Goal: Information Seeking & Learning: Learn about a topic

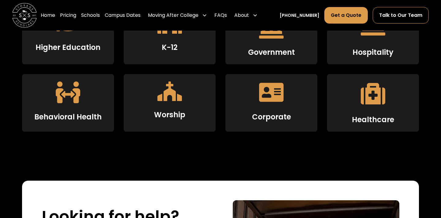
scroll to position [1006, 0]
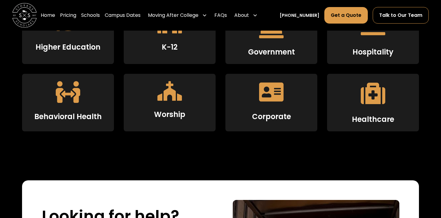
click at [260, 101] on icon at bounding box center [271, 91] width 24 height 19
click at [264, 99] on icon at bounding box center [271, 91] width 24 height 19
click at [80, 98] on div "Behavioral Health" at bounding box center [68, 103] width 92 height 58
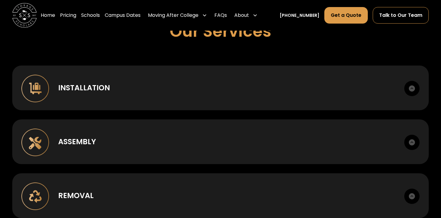
scroll to position [395, 0]
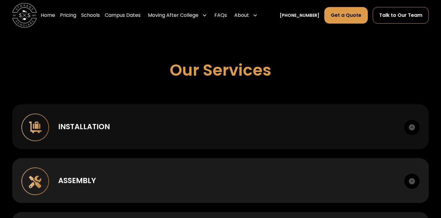
click at [104, 123] on div "Installation" at bounding box center [84, 126] width 52 height 11
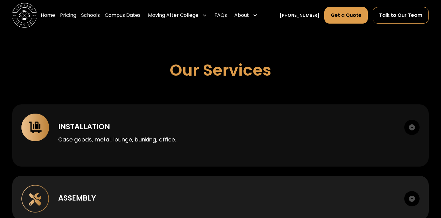
click at [121, 117] on div "Installation Case goods, metal, lounge, bunking, office." at bounding box center [220, 135] width 416 height 62
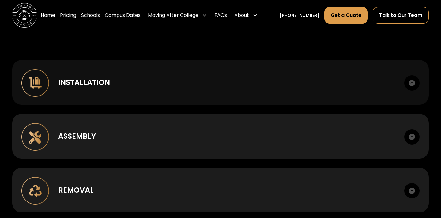
scroll to position [440, 0]
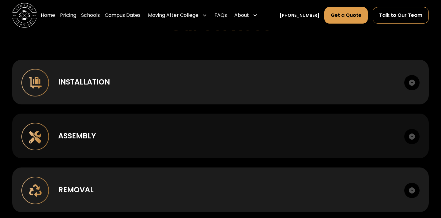
click at [117, 128] on div "Assembly Box to room setup. Hardware management." at bounding box center [220, 136] width 416 height 45
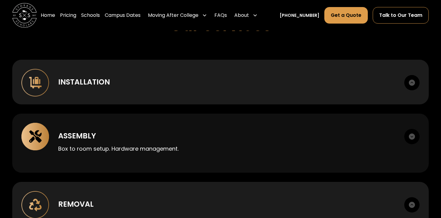
scroll to position [464, 0]
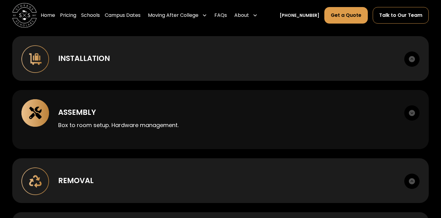
click at [125, 107] on div "Assembly" at bounding box center [226, 112] width 337 height 11
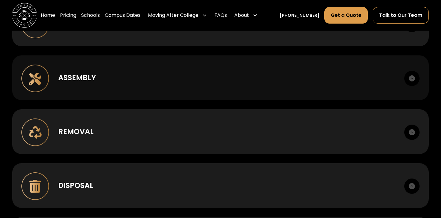
scroll to position [499, 0]
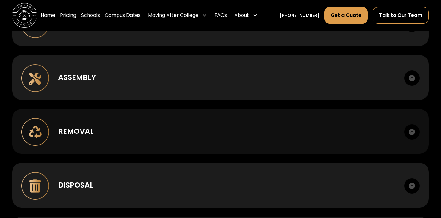
click at [121, 121] on div "Removal Deinstall, breakdown, staging, load out." at bounding box center [220, 131] width 416 height 45
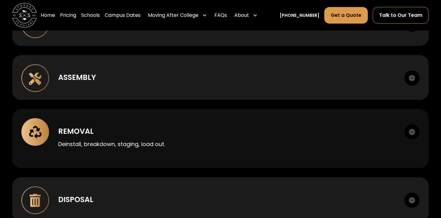
scroll to position [533, 0]
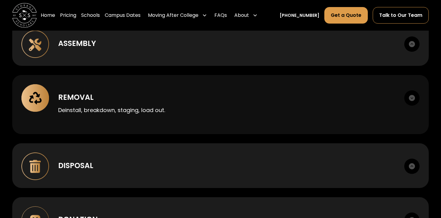
click at [131, 84] on div "Removal Deinstall, breakdown, staging, load out." at bounding box center [220, 104] width 416 height 59
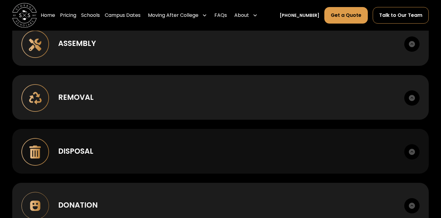
click at [121, 136] on div "Disposal Haul away, recycling. Manifests provided." at bounding box center [220, 151] width 416 height 45
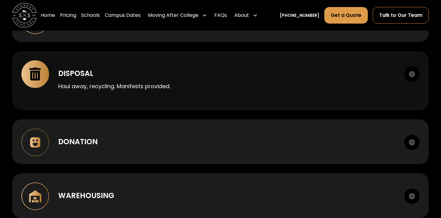
scroll to position [614, 0]
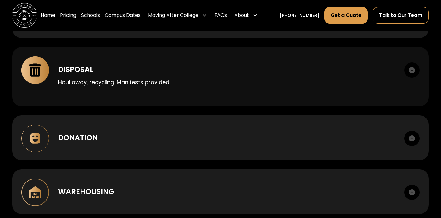
click at [140, 76] on div "Haul away, recycling. Manifests provided." at bounding box center [226, 80] width 337 height 11
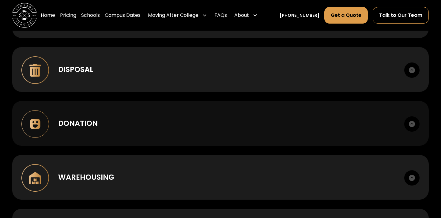
click at [127, 121] on div "Donation" at bounding box center [226, 123] width 337 height 11
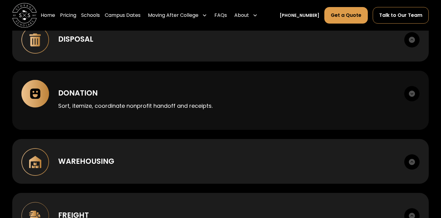
scroll to position [646, 0]
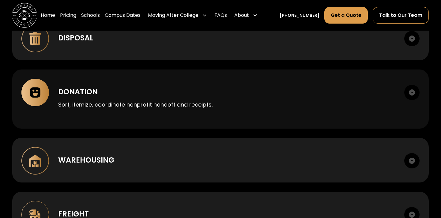
click at [127, 121] on div "Donation Sort, itemize, coordinate nonprofit handoff and receipts." at bounding box center [220, 98] width 416 height 59
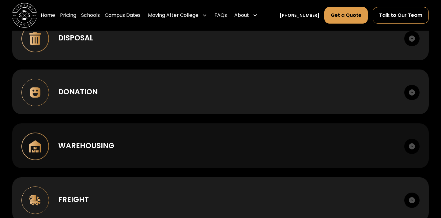
click at [97, 162] on div "Warehousing Short or long term. Cross-dock, palletize, photo records." at bounding box center [220, 145] width 416 height 45
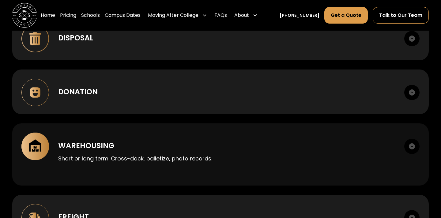
click at [152, 129] on div "Warehousing Short or long term. Cross-dock, palletize, photo records." at bounding box center [220, 154] width 416 height 62
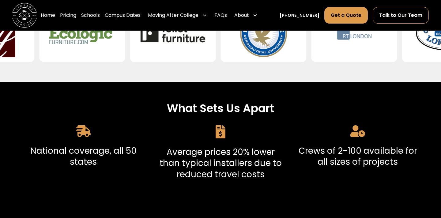
scroll to position [236, 0]
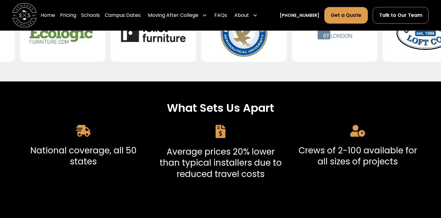
click at [218, 130] on icon at bounding box center [220, 131] width 10 height 13
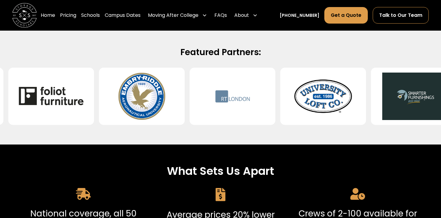
scroll to position [0, 0]
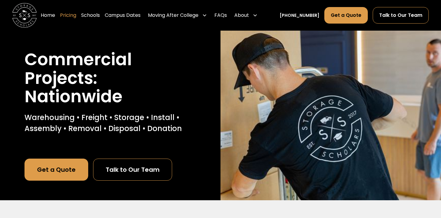
click at [76, 17] on link "Pricing" at bounding box center [68, 15] width 16 height 17
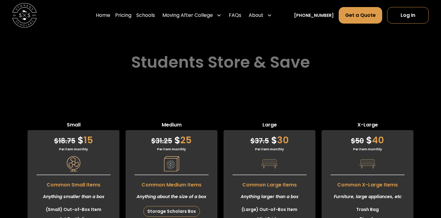
scroll to position [1496, 0]
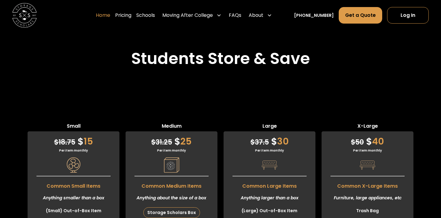
click at [110, 14] on link "Home" at bounding box center [103, 15] width 14 height 17
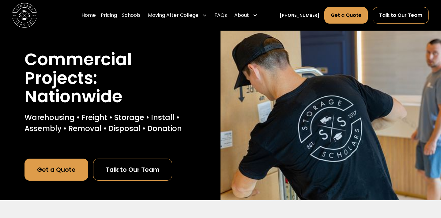
click at [68, 170] on link "Get a Quote" at bounding box center [56, 170] width 64 height 22
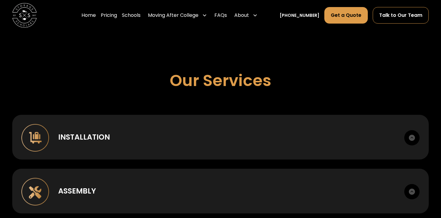
scroll to position [292, 0]
